Goal: Task Accomplishment & Management: Complete application form

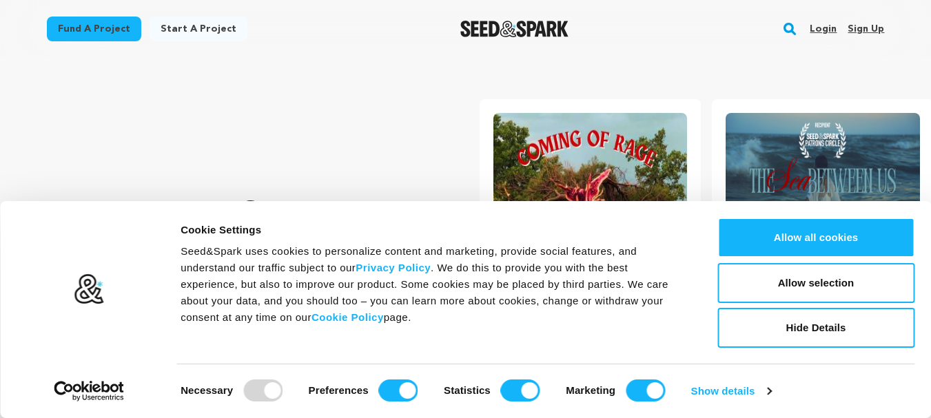
click at [861, 28] on link "Sign up" at bounding box center [866, 29] width 37 height 22
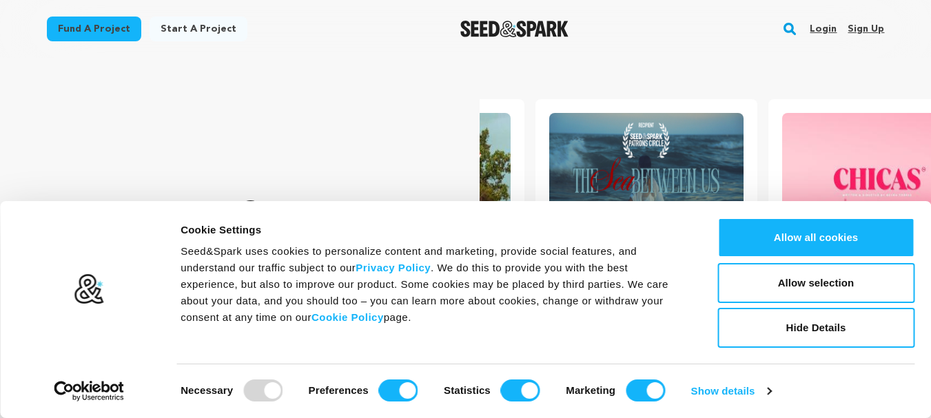
scroll to position [0, 234]
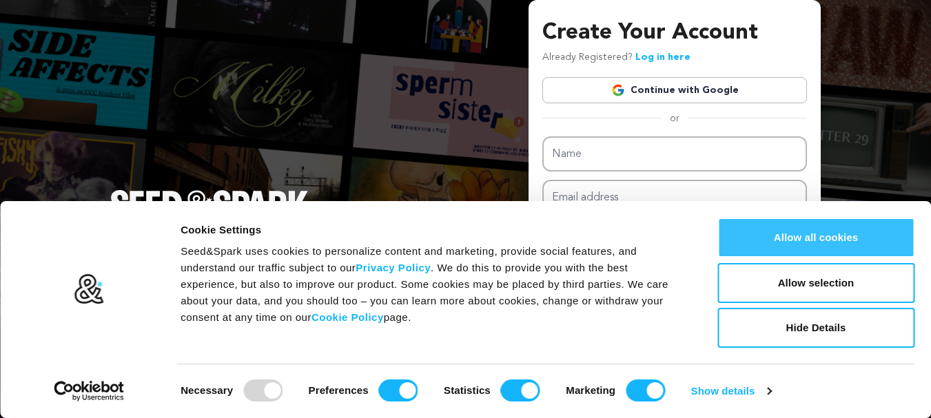
click at [825, 227] on button "Allow all cookies" at bounding box center [816, 238] width 197 height 40
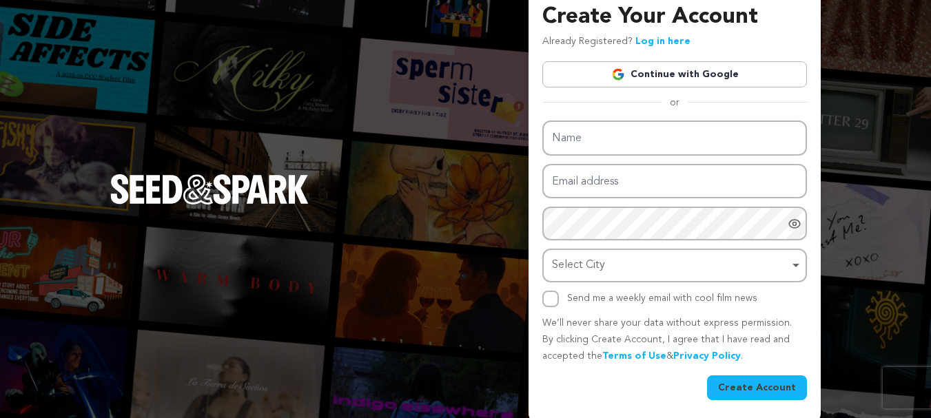
scroll to position [20, 0]
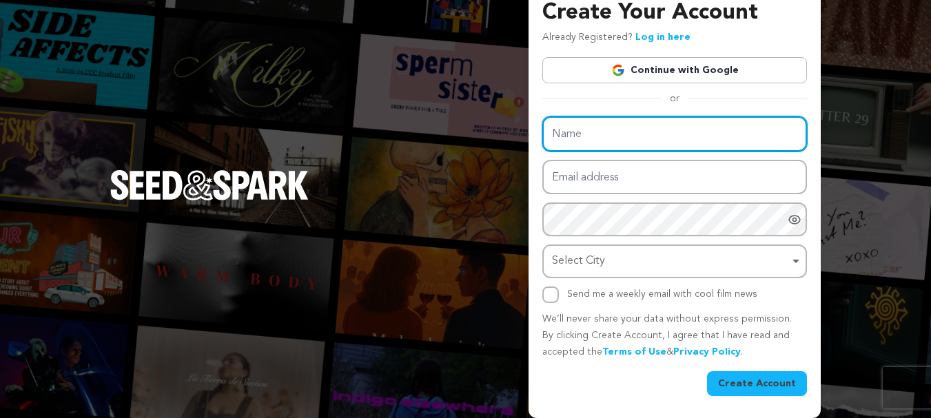
click at [652, 133] on input "Name" at bounding box center [675, 134] width 265 height 35
type input "10 Twenty Five"
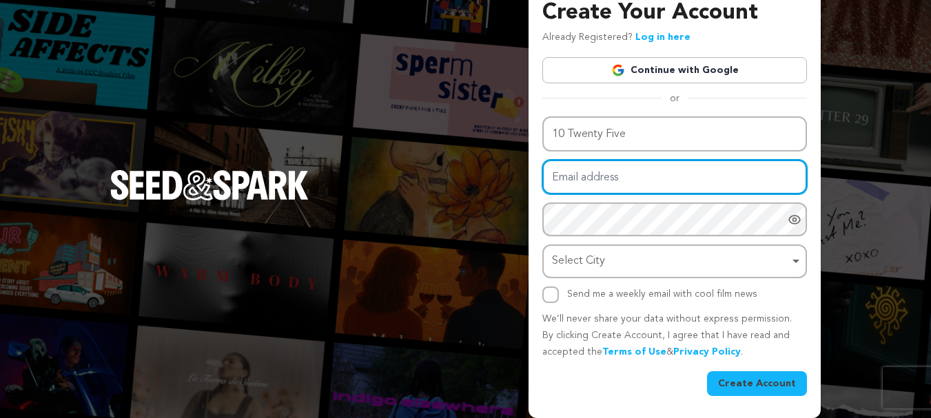
click at [634, 170] on input "Email address" at bounding box center [675, 177] width 265 height 35
type input "fm10twentyfive@gmail.com"
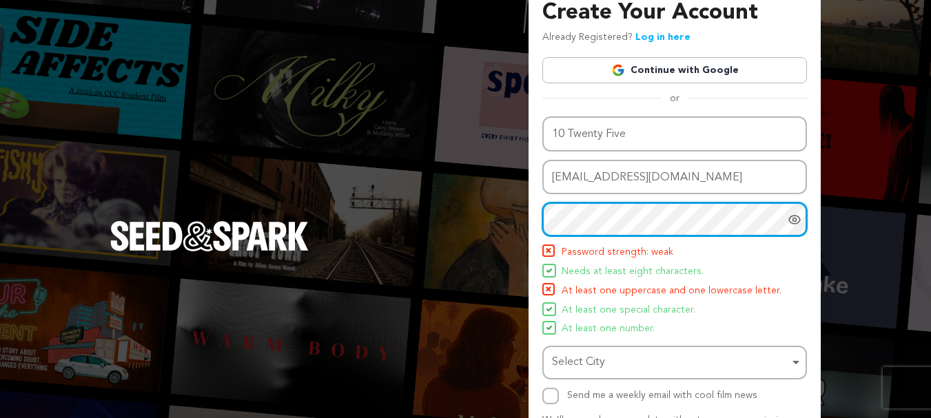
scroll to position [71, 0]
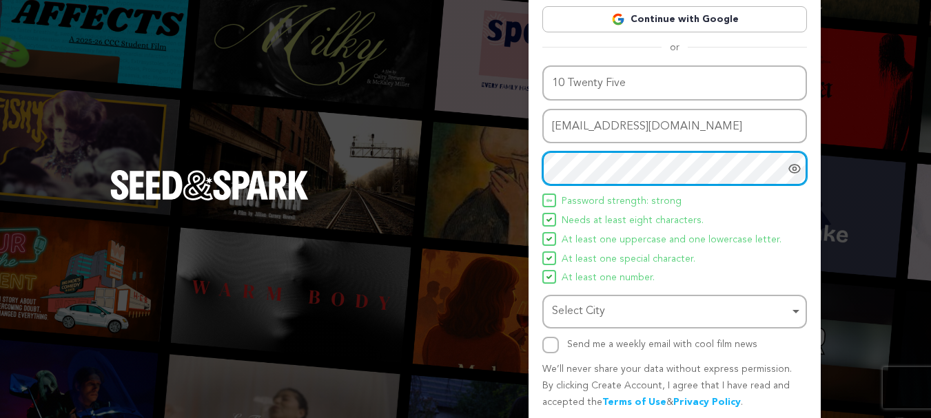
click at [575, 303] on div "Select City Remove item" at bounding box center [670, 312] width 237 height 20
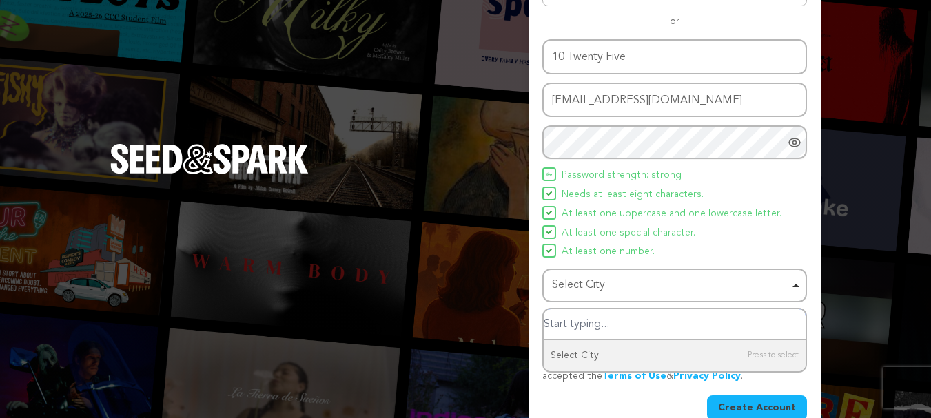
scroll to position [121, 0]
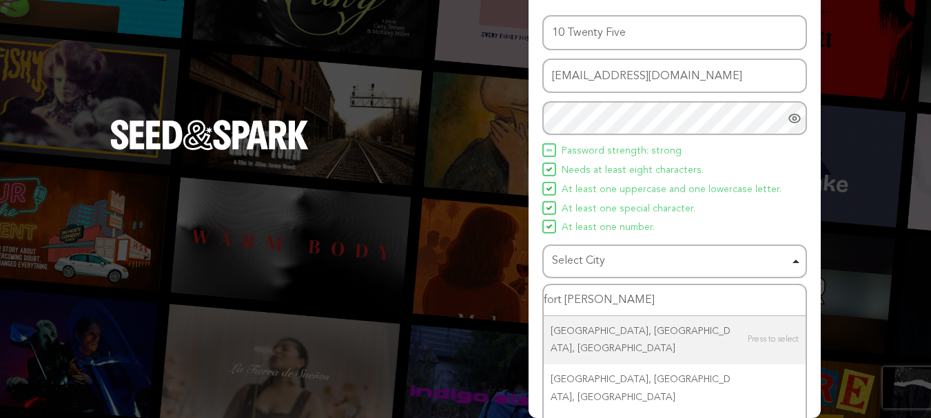
type input "fort myers"
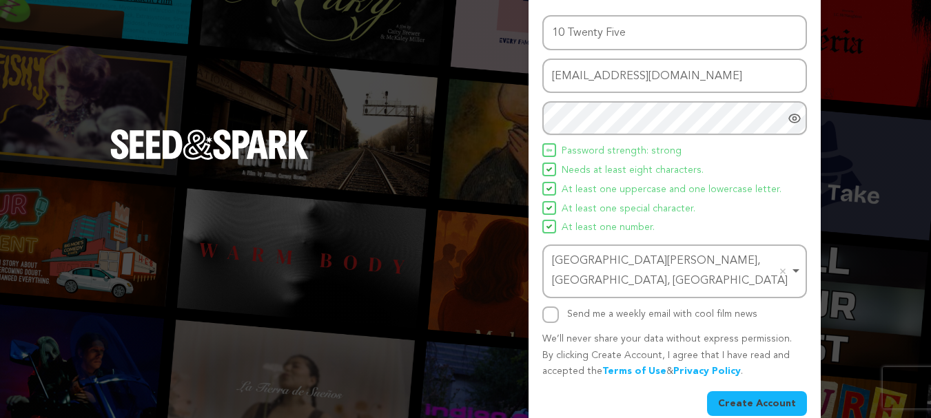
click at [567, 307] on div "Send me a weekly email with cool film news" at bounding box center [675, 315] width 265 height 17
click at [545, 307] on input "Send me a weekly email with cool film news" at bounding box center [551, 315] width 17 height 17
checkbox input "true"
click at [775, 392] on button "Create Account" at bounding box center [757, 404] width 100 height 25
click at [773, 392] on button "Create Account" at bounding box center [757, 404] width 100 height 25
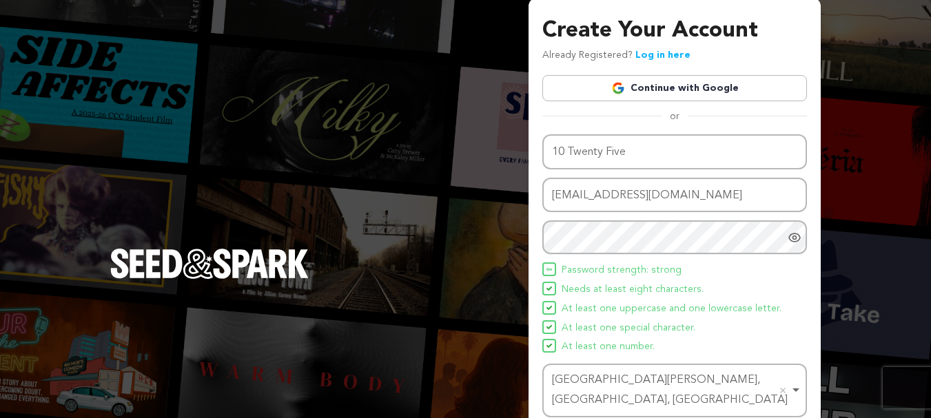
scroll to position [0, 0]
